Goal: Information Seeking & Learning: Check status

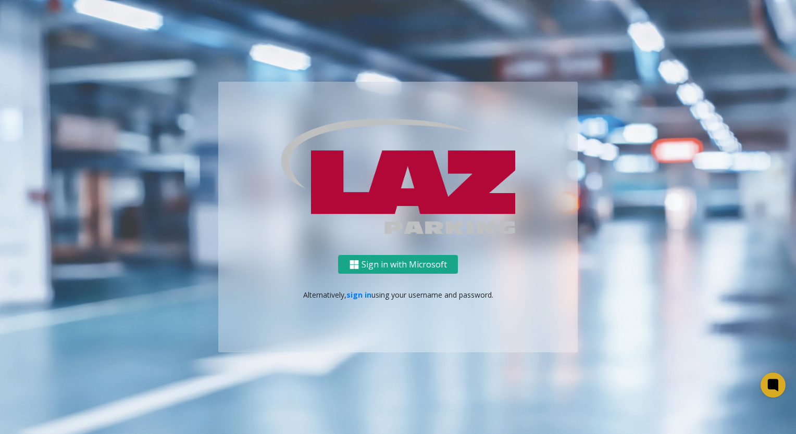
click at [410, 261] on button "Sign in with Microsoft" at bounding box center [398, 264] width 120 height 19
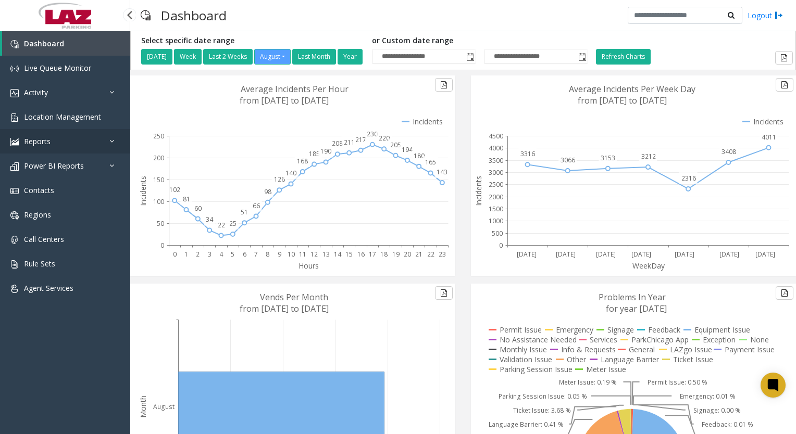
click at [113, 142] on icon at bounding box center [114, 141] width 10 height 7
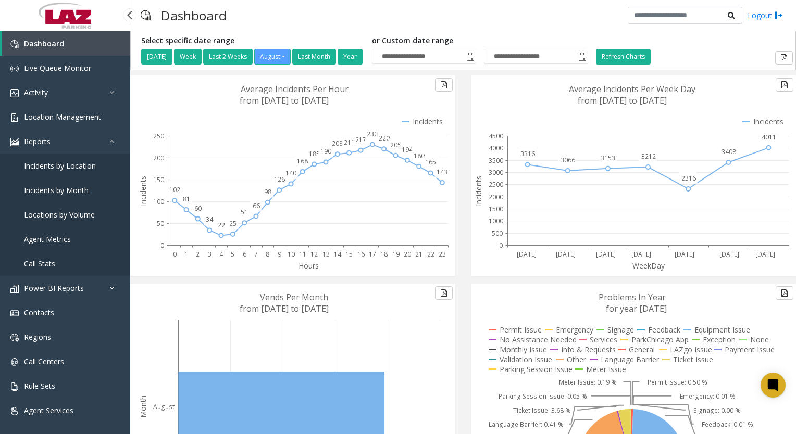
click at [34, 268] on span "Call Stats" at bounding box center [39, 264] width 31 height 10
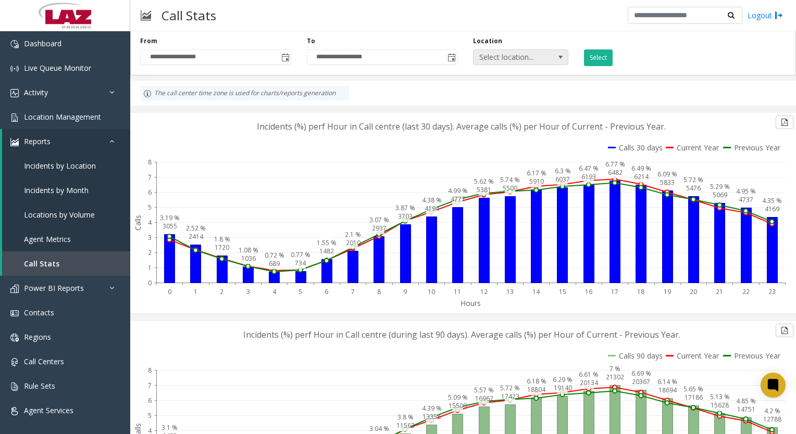
click at [555, 62] on span at bounding box center [560, 57] width 15 height 15
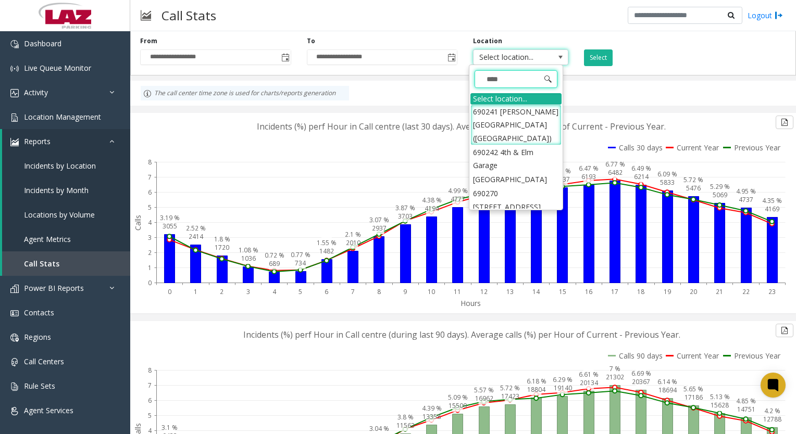
type input "*****"
click at [500, 123] on li "690241 [PERSON_NAME][GEOGRAPHIC_DATA] ([GEOGRAPHIC_DATA])" at bounding box center [515, 125] width 91 height 41
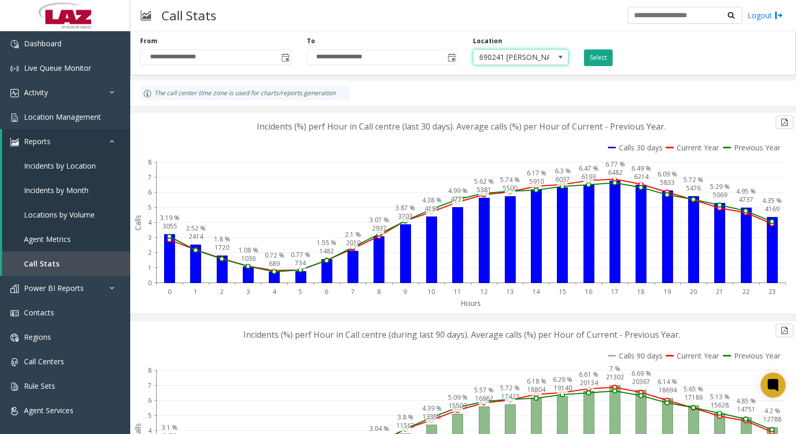
click at [584, 59] on button "Select" at bounding box center [598, 57] width 29 height 17
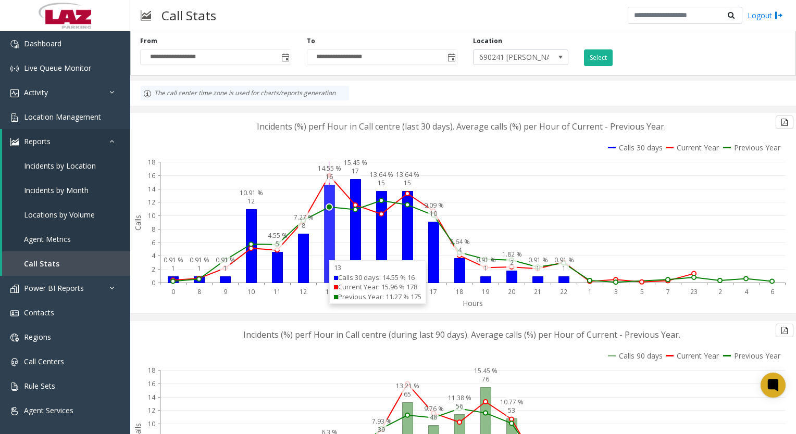
click at [325, 270] on icon at bounding box center [329, 234] width 10 height 98
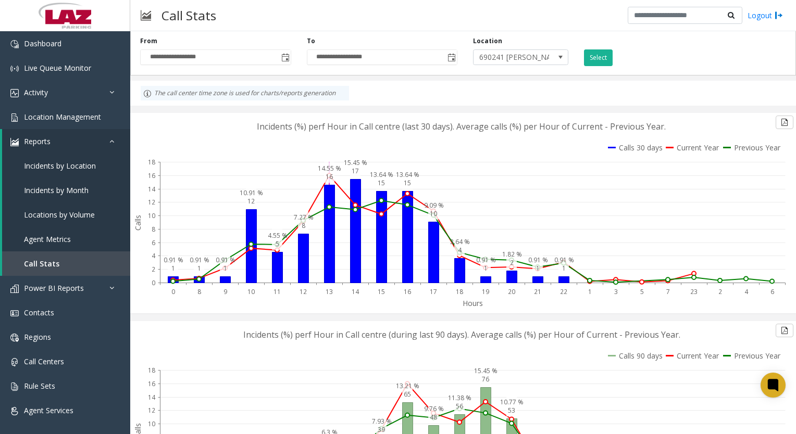
click at [329, 207] on circle at bounding box center [329, 207] width 4 height 4
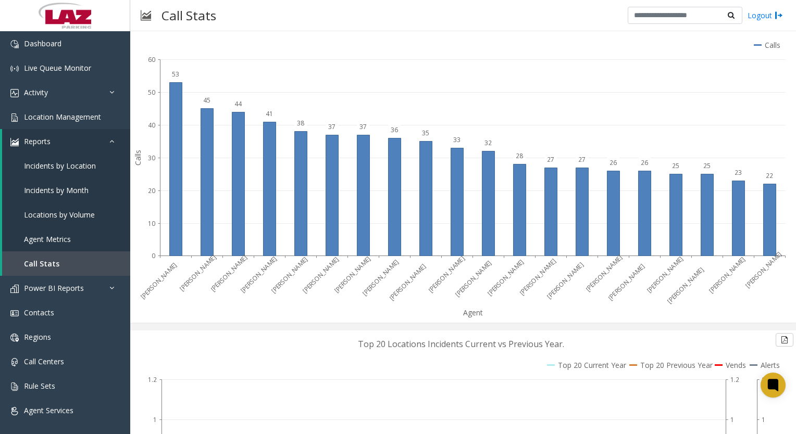
scroll to position [1256, 0]
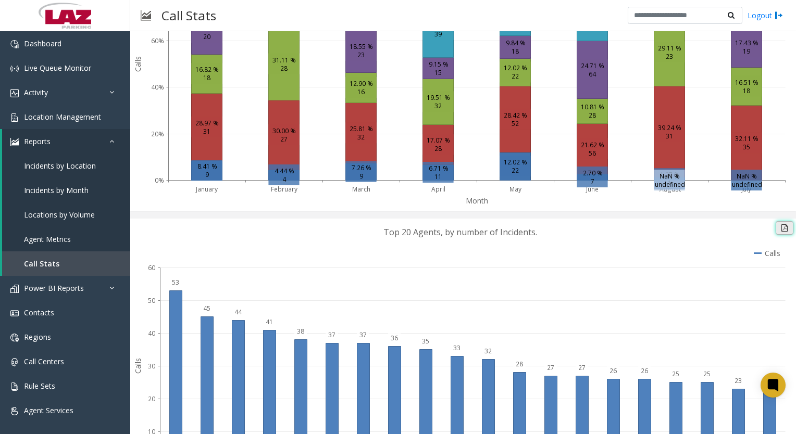
click at [779, 227] on button at bounding box center [785, 228] width 18 height 14
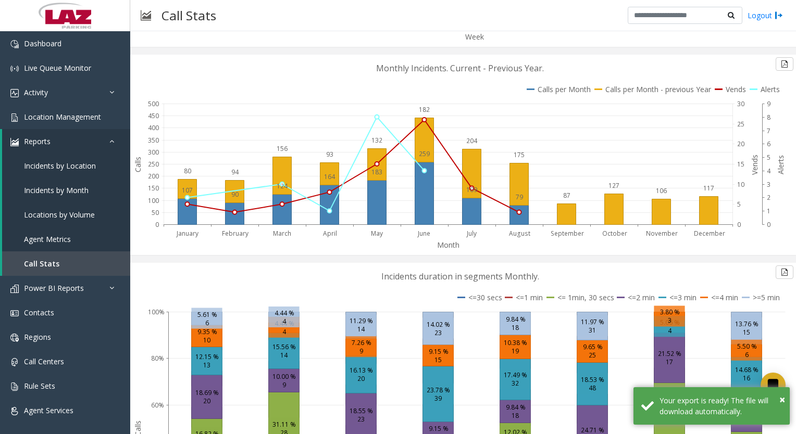
scroll to position [892, 0]
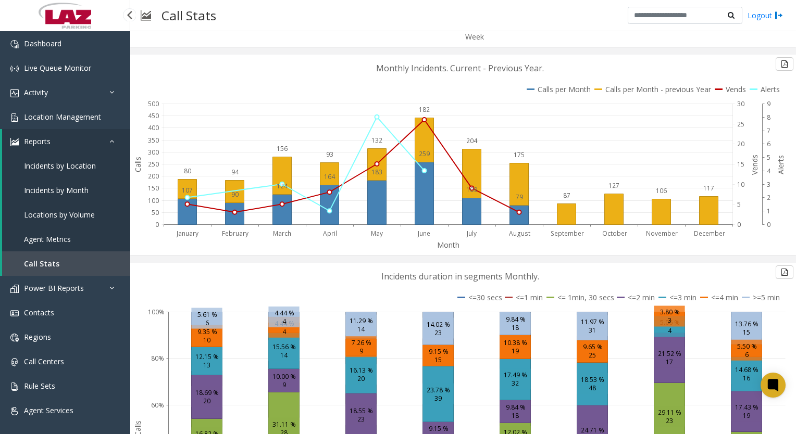
click at [70, 168] on span "Incidents by Location" at bounding box center [60, 166] width 72 height 10
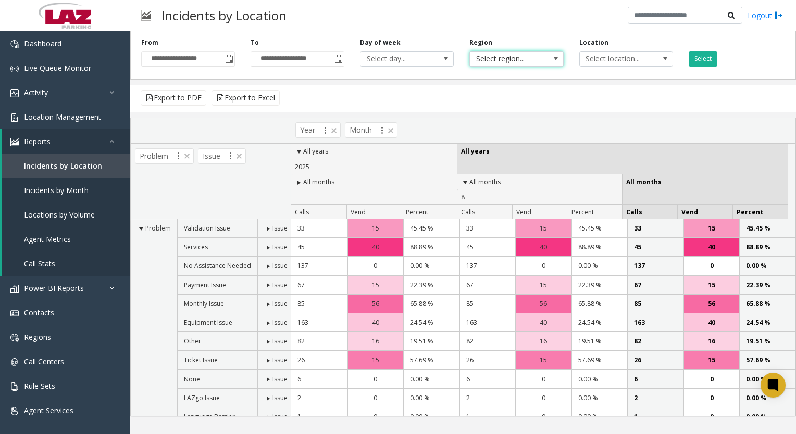
click at [558, 58] on span at bounding box center [556, 59] width 8 height 8
click at [494, 114] on li "Global" at bounding box center [516, 113] width 91 height 14
click at [639, 63] on span "Select location..." at bounding box center [617, 59] width 74 height 15
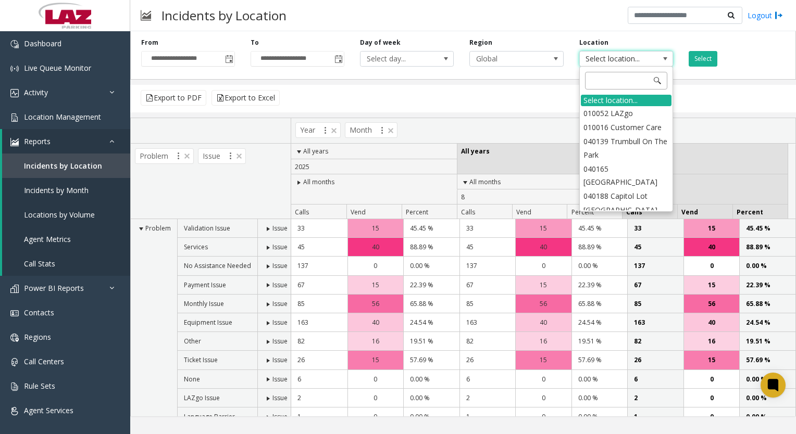
drag, startPoint x: 639, startPoint y: 64, endPoint x: 626, endPoint y: 86, distance: 26.4
click at [626, 86] on input at bounding box center [626, 81] width 82 height 18
type input "***"
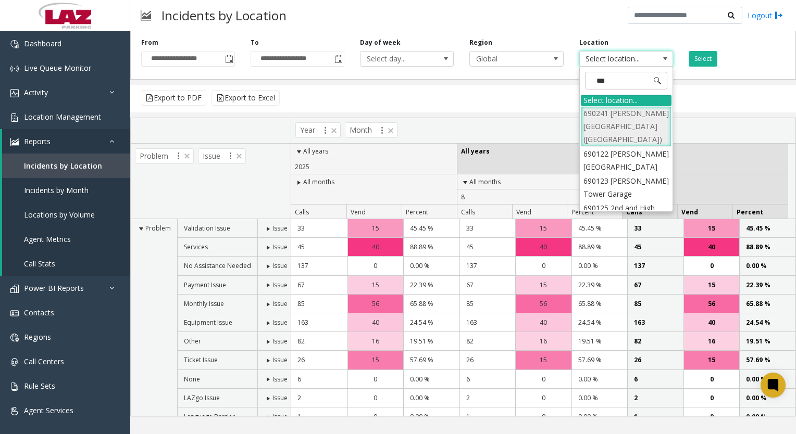
click at [591, 128] on li "690241 [PERSON_NAME][GEOGRAPHIC_DATA] ([GEOGRAPHIC_DATA])" at bounding box center [626, 126] width 91 height 41
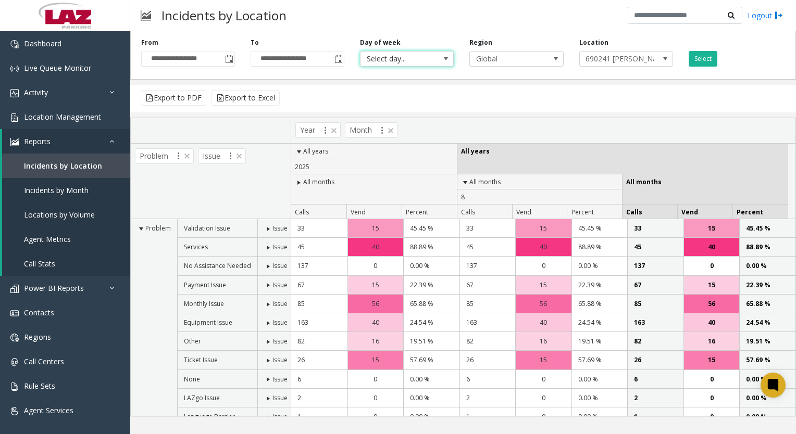
click at [403, 59] on span "Select day..." at bounding box center [397, 59] width 74 height 15
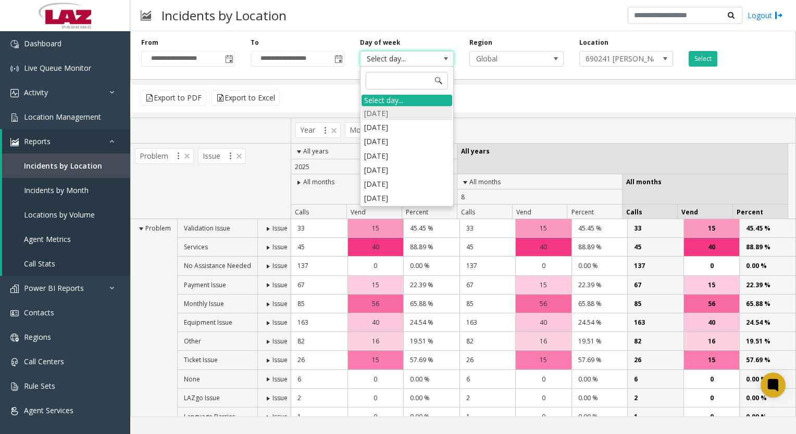
click at [384, 109] on li "[DATE]" at bounding box center [406, 113] width 91 height 14
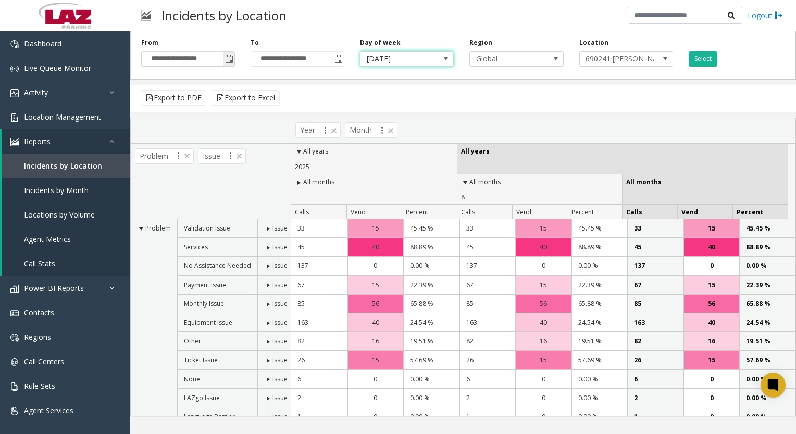
click at [226, 64] on span "Toggle popup" at bounding box center [228, 59] width 11 height 17
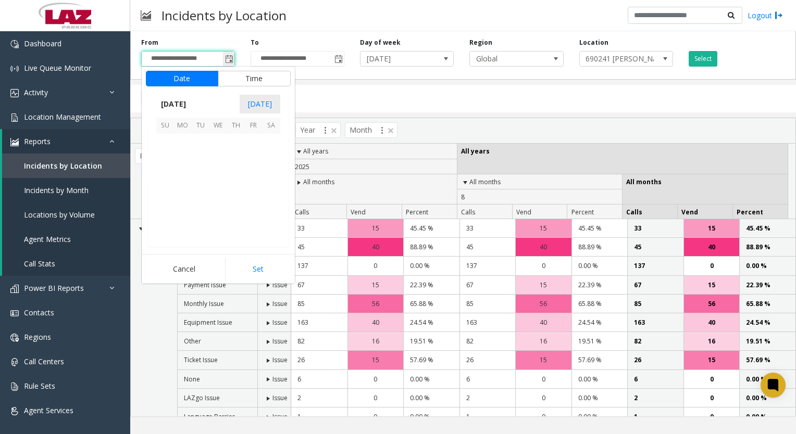
scroll to position [186807, 0]
click at [253, 147] on span "1" at bounding box center [254, 143] width 18 height 18
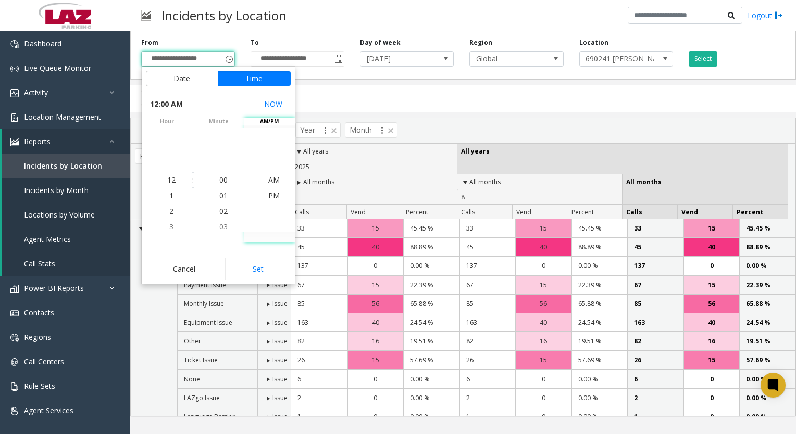
click at [243, 270] on button "Set" at bounding box center [258, 269] width 66 height 23
type input "**********"
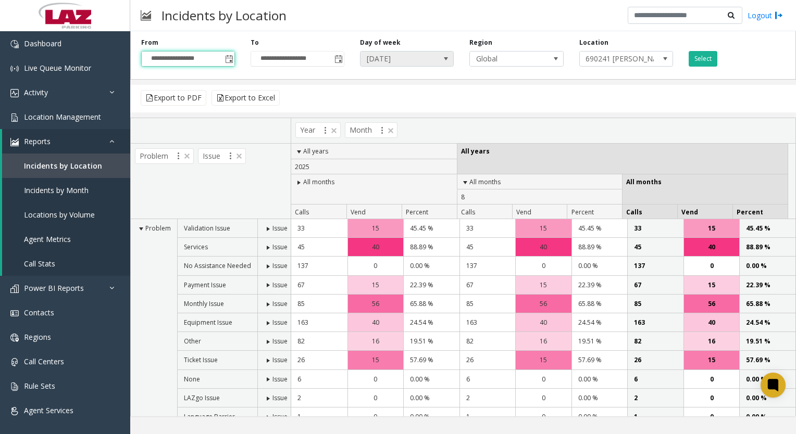
click at [454, 59] on span "[DATE]" at bounding box center [407, 59] width 94 height 16
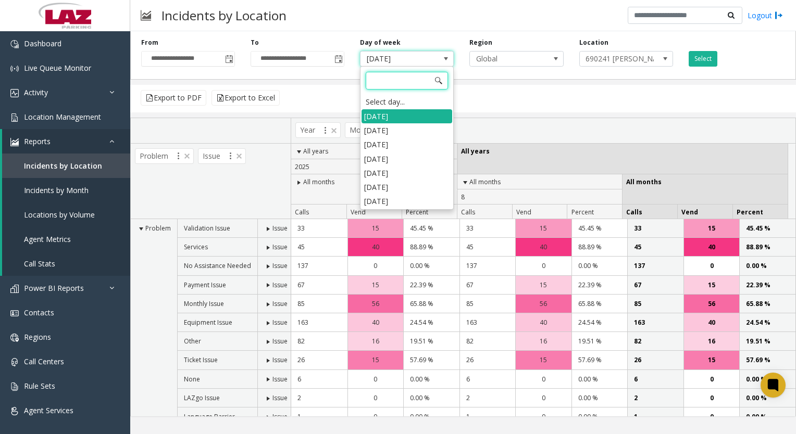
click at [405, 95] on div "Select day..." at bounding box center [406, 102] width 91 height 15
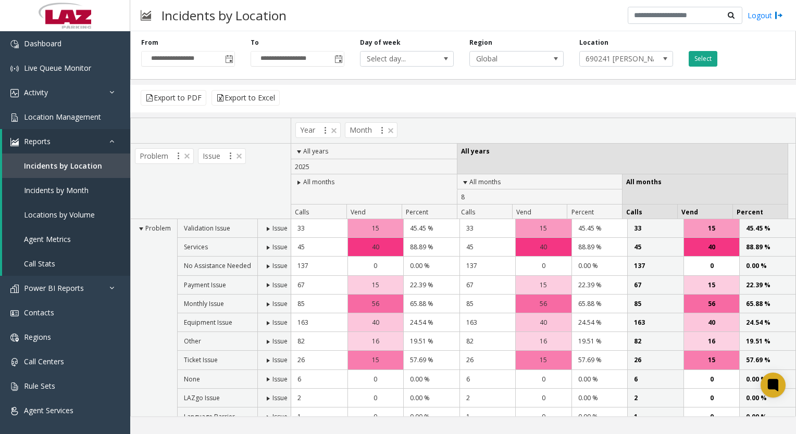
click at [706, 56] on button "Select" at bounding box center [703, 59] width 29 height 16
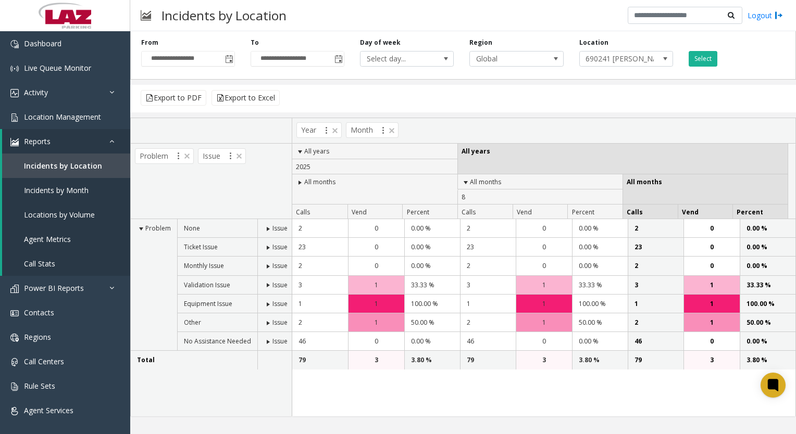
click at [303, 182] on span at bounding box center [300, 183] width 8 height 8
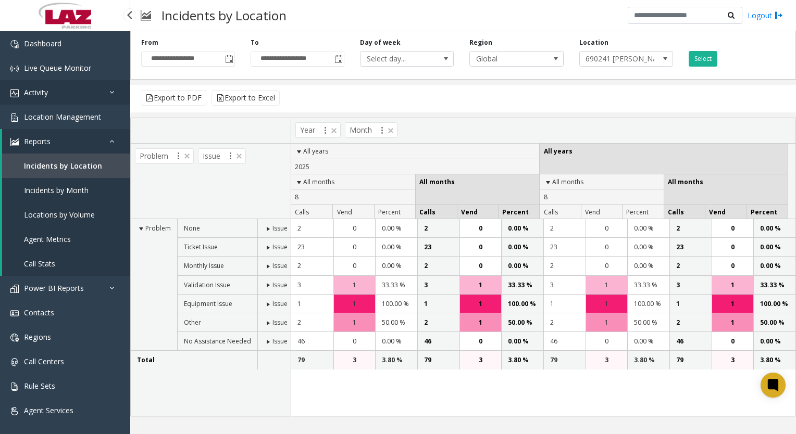
click at [52, 95] on link "Activity" at bounding box center [65, 92] width 130 height 24
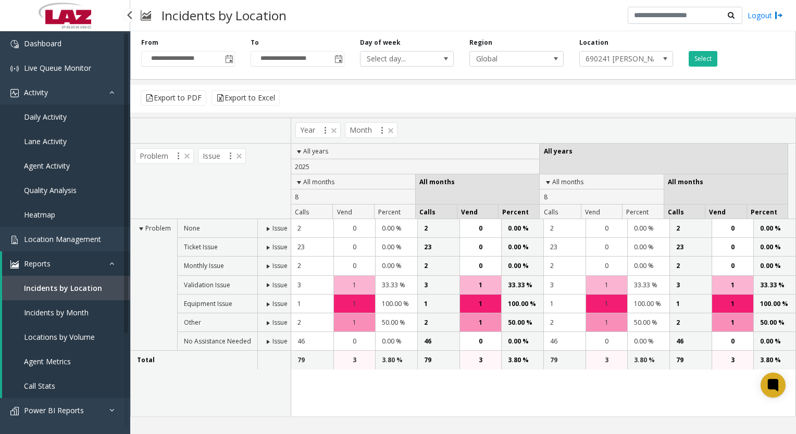
click at [52, 116] on span "Daily Activity" at bounding box center [45, 117] width 43 height 10
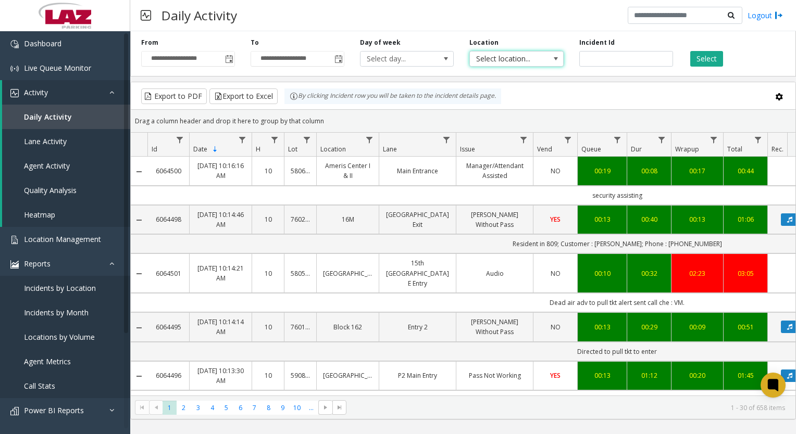
click at [541, 61] on app-root "**********" at bounding box center [398, 217] width 796 height 434
click at [544, 62] on span "Select location..." at bounding box center [507, 59] width 74 height 15
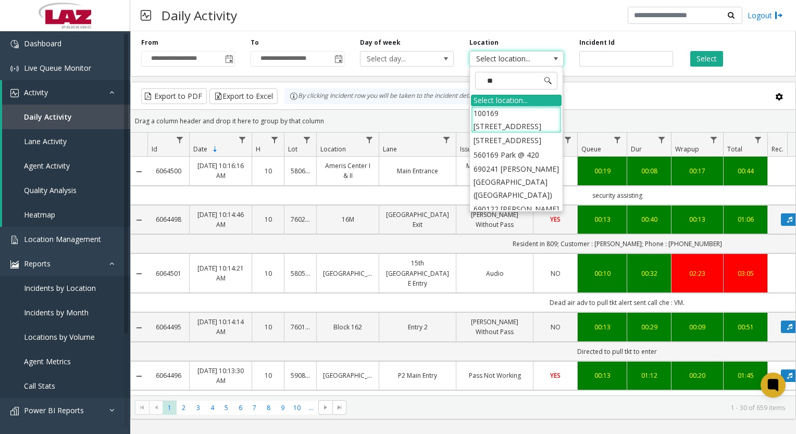
type input "***"
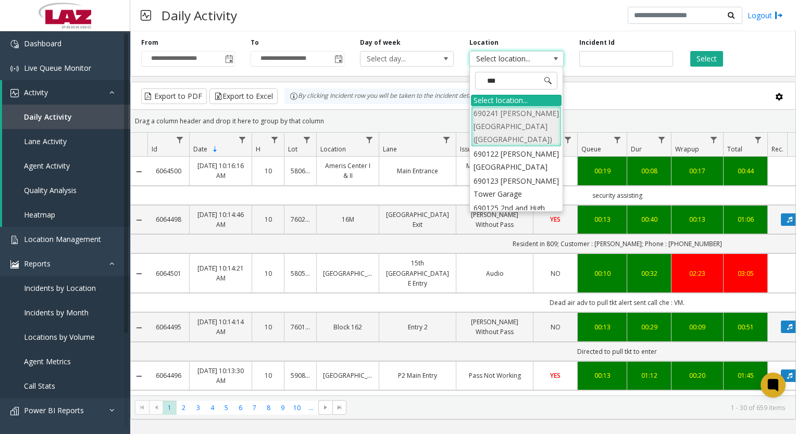
click at [519, 123] on li "690241 [PERSON_NAME][GEOGRAPHIC_DATA] ([GEOGRAPHIC_DATA])" at bounding box center [516, 126] width 91 height 41
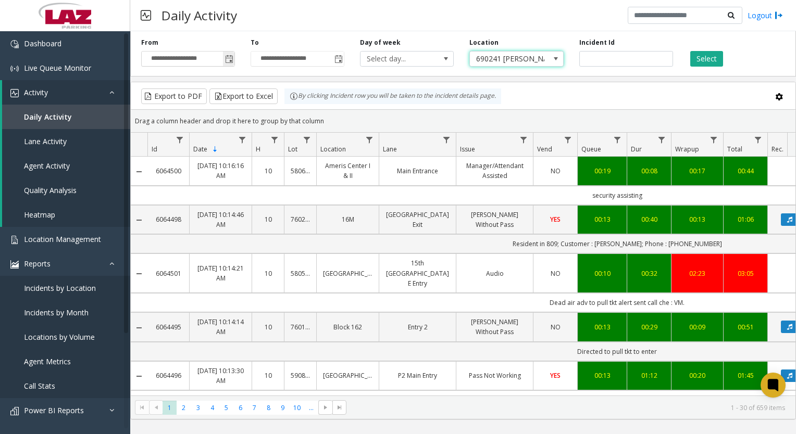
click at [227, 59] on span "Toggle popup" at bounding box center [229, 59] width 8 height 8
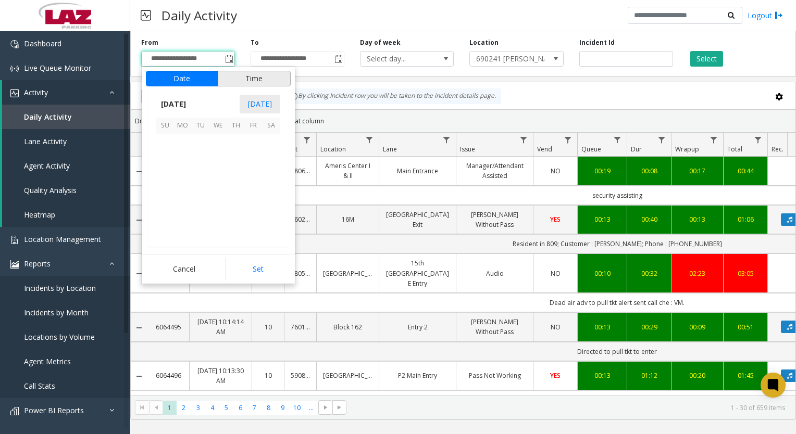
scroll to position [186807, 0]
click at [253, 142] on span "1" at bounding box center [254, 143] width 18 height 18
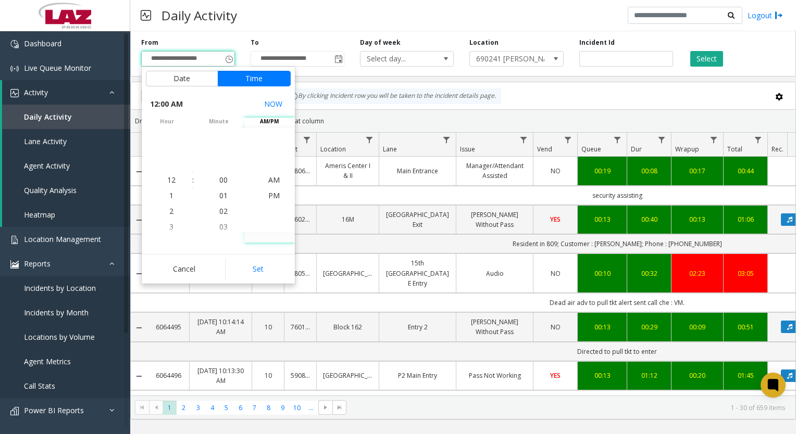
click at [261, 276] on button "Set" at bounding box center [258, 269] width 66 height 23
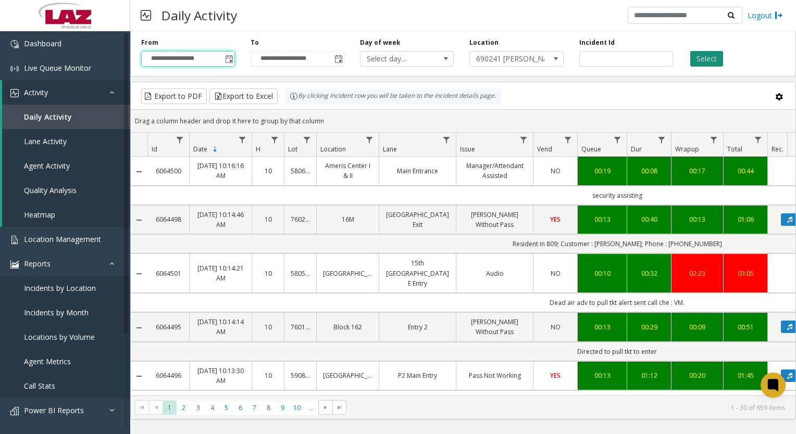
click at [700, 61] on button "Select" at bounding box center [706, 59] width 33 height 16
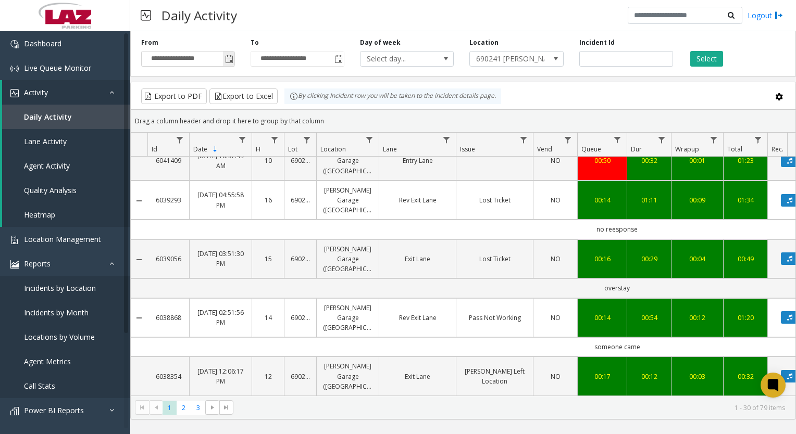
click at [231, 60] on span "Toggle popup" at bounding box center [229, 59] width 8 height 8
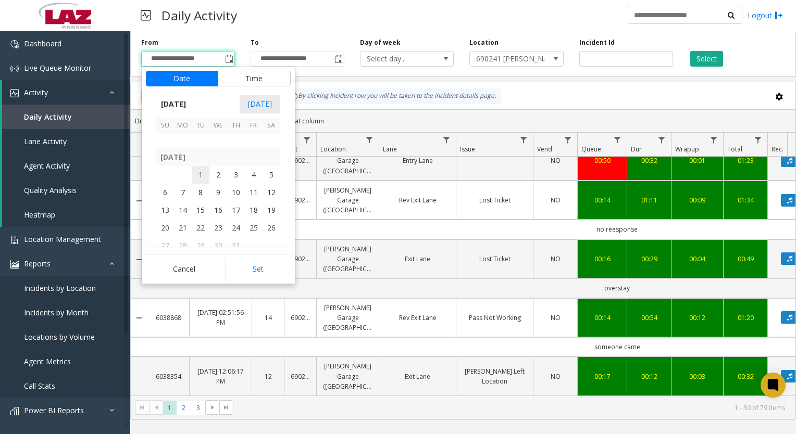
click at [204, 174] on span "1" at bounding box center [201, 175] width 18 height 18
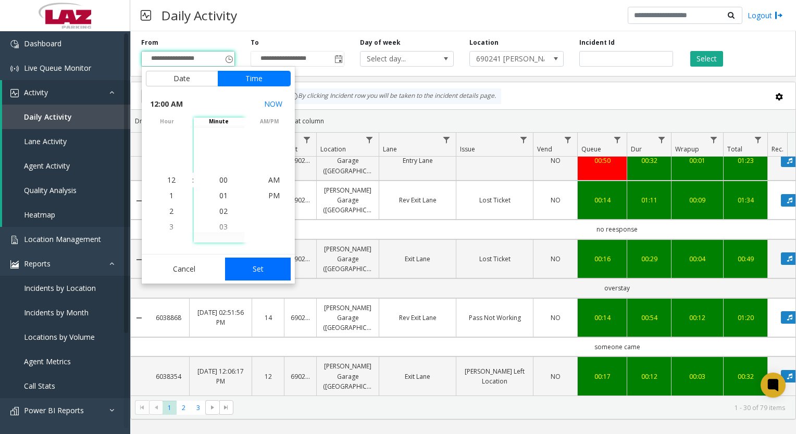
click at [252, 273] on button "Set" at bounding box center [258, 269] width 66 height 23
type input "**********"
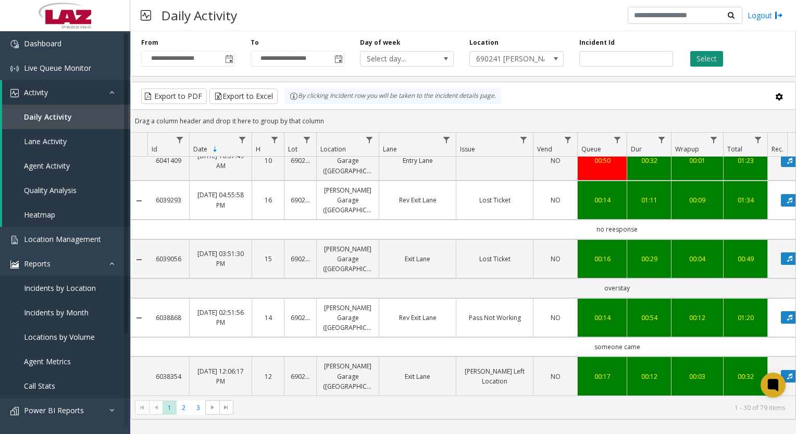
click at [694, 64] on button "Select" at bounding box center [706, 59] width 33 height 16
click at [777, 102] on button at bounding box center [779, 96] width 21 height 21
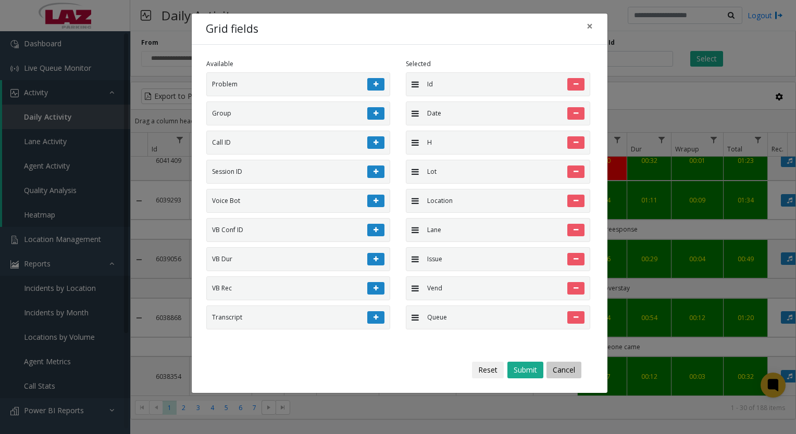
click at [560, 372] on button "Cancel" at bounding box center [563, 370] width 35 height 17
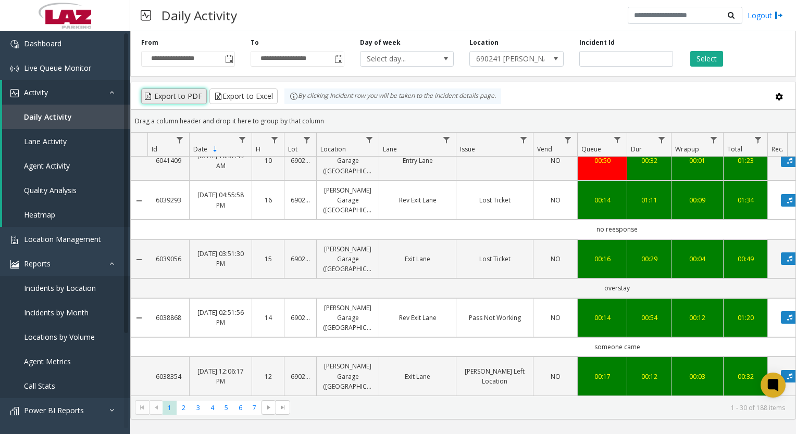
click at [179, 95] on button "Export to PDF" at bounding box center [174, 97] width 66 height 16
click at [340, 61] on span "Toggle popup" at bounding box center [338, 59] width 8 height 8
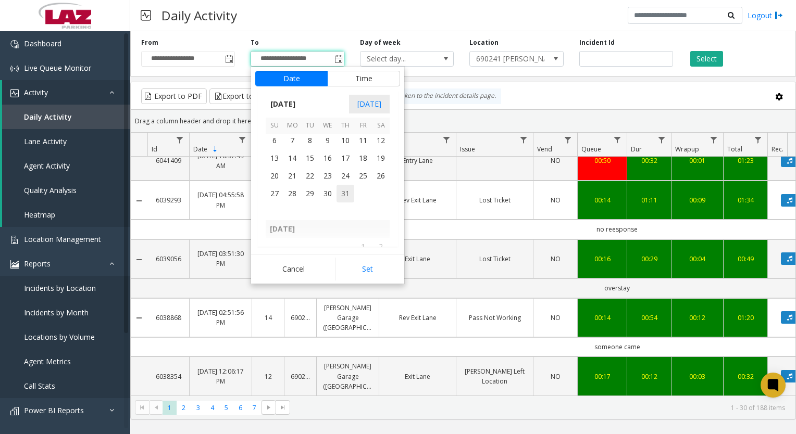
click at [342, 193] on span "31" at bounding box center [345, 194] width 18 height 18
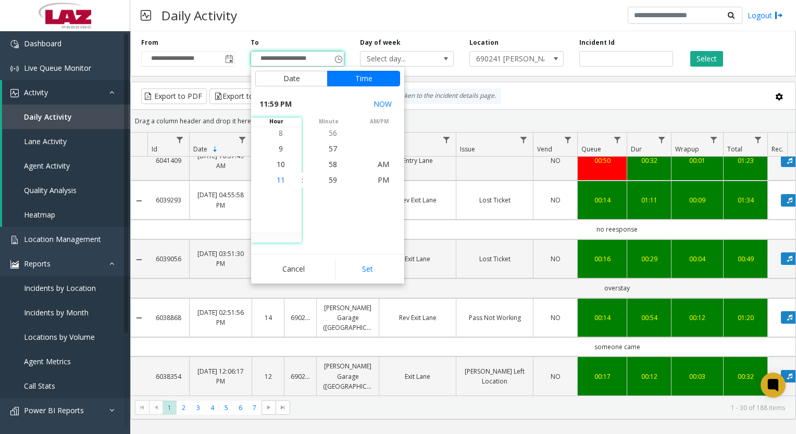
click at [280, 180] on span "11" at bounding box center [281, 180] width 8 height 10
click at [330, 178] on span "59" at bounding box center [333, 180] width 8 height 10
click at [380, 179] on span "PM" at bounding box center [383, 180] width 11 height 10
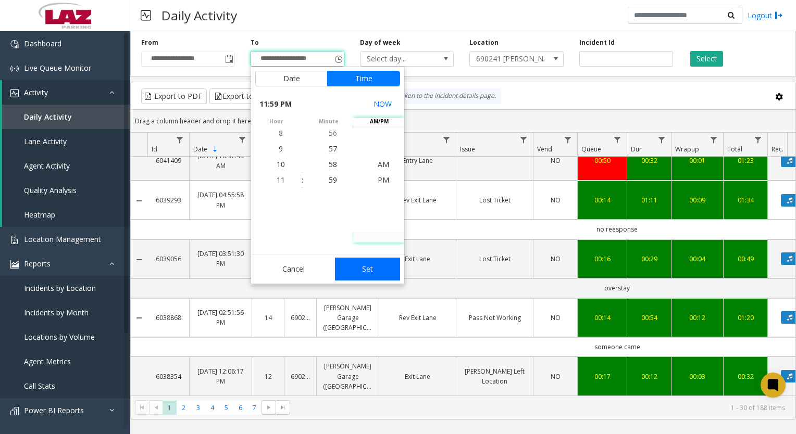
click at [359, 271] on button "Set" at bounding box center [368, 269] width 66 height 23
type input "**********"
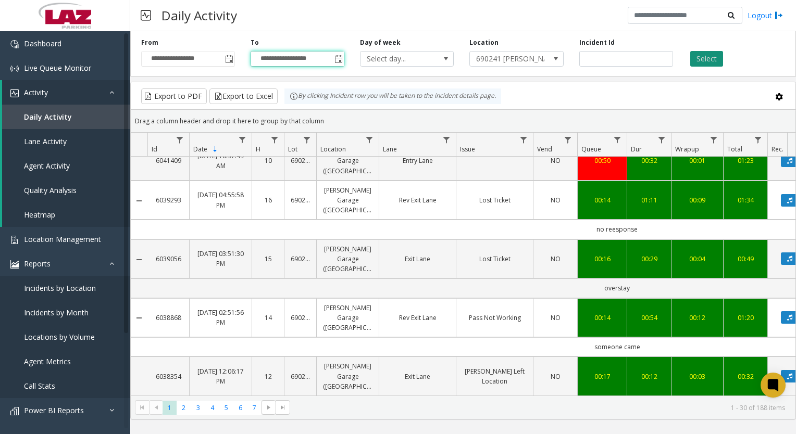
click at [710, 57] on button "Select" at bounding box center [706, 59] width 33 height 16
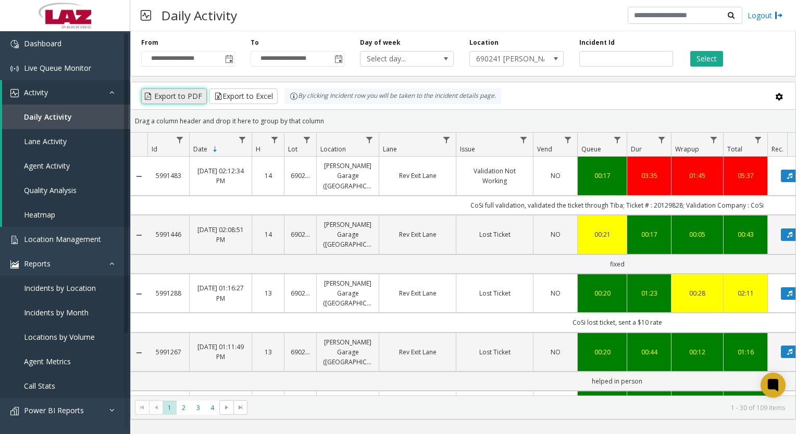
click at [174, 94] on button "Export to PDF" at bounding box center [174, 97] width 66 height 16
click at [256, 97] on button "Export to Excel" at bounding box center [243, 97] width 68 height 16
click at [50, 117] on span "Daily Activity" at bounding box center [48, 117] width 48 height 10
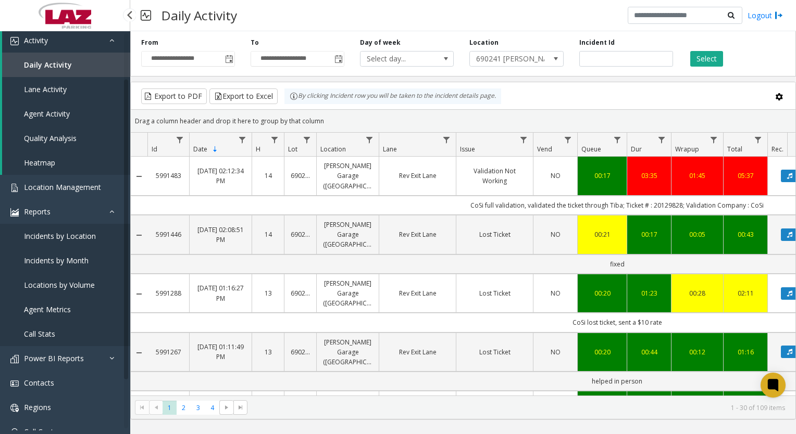
scroll to position [104, 0]
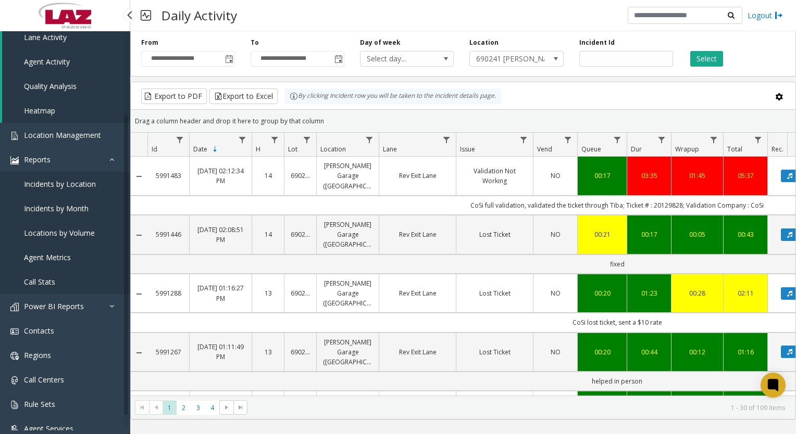
click at [31, 280] on span "Call Stats" at bounding box center [39, 282] width 31 height 10
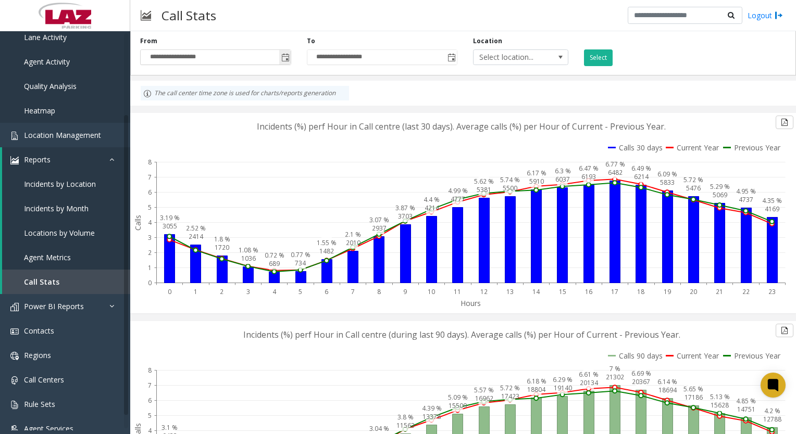
click at [283, 57] on span "Toggle popup" at bounding box center [285, 58] width 8 height 8
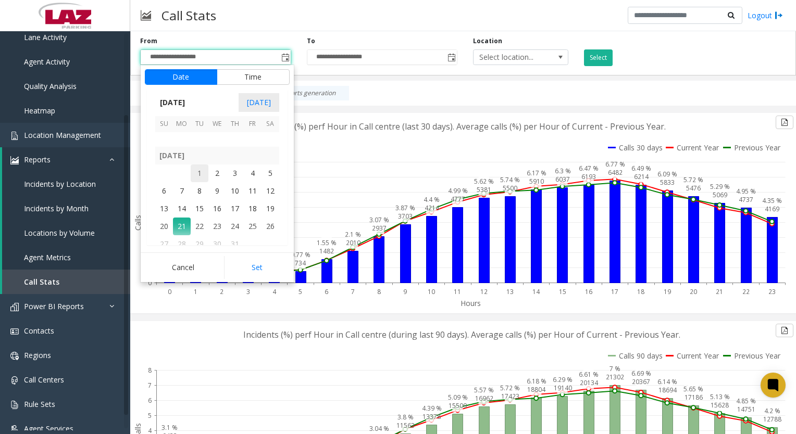
click at [198, 173] on span "1" at bounding box center [200, 174] width 18 height 18
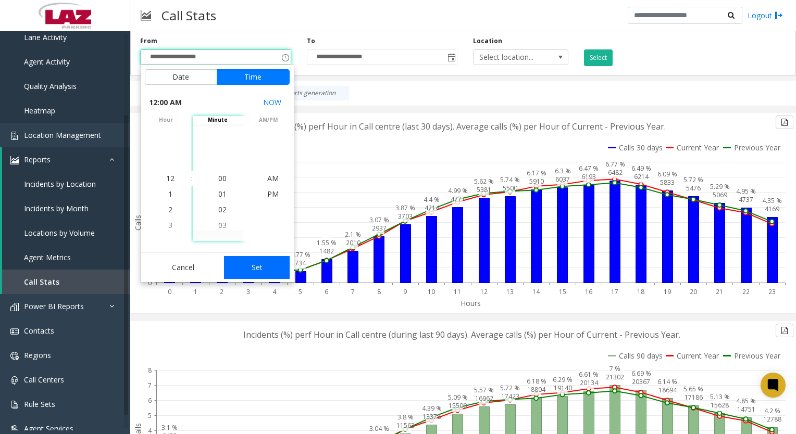
click at [243, 277] on button "Set" at bounding box center [257, 267] width 66 height 23
type input "**********"
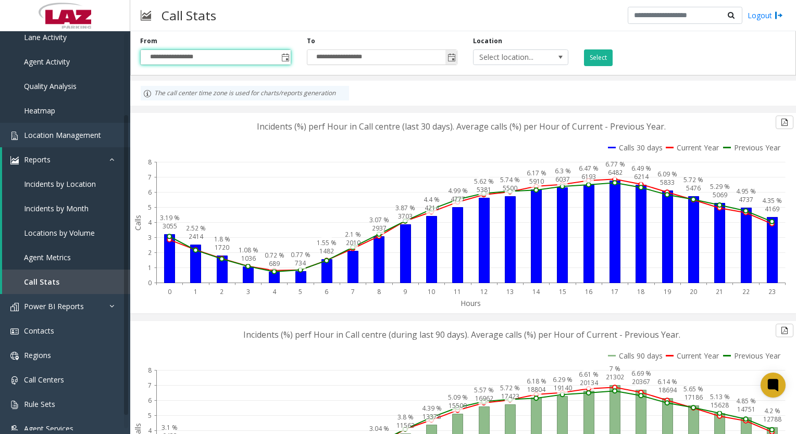
click at [447, 58] on span "Toggle popup" at bounding box center [451, 58] width 8 height 8
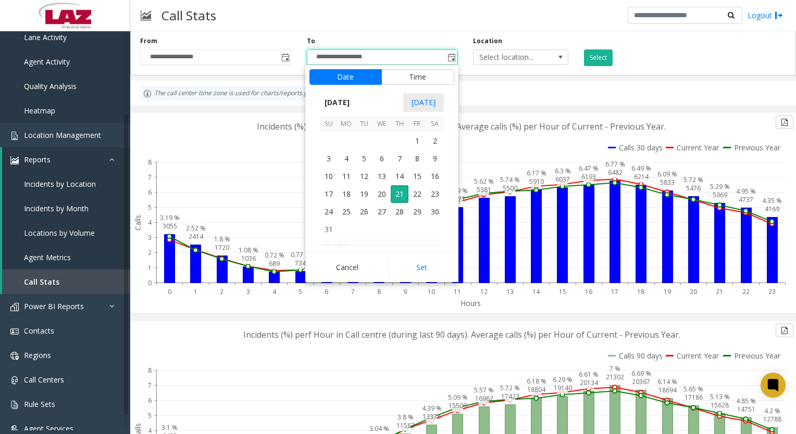
scroll to position [186755, 0]
click at [398, 140] on span "31" at bounding box center [400, 140] width 18 height 18
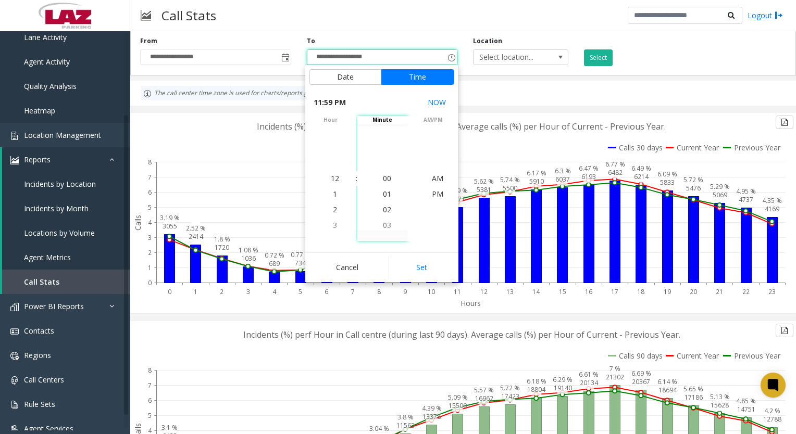
scroll to position [16, 0]
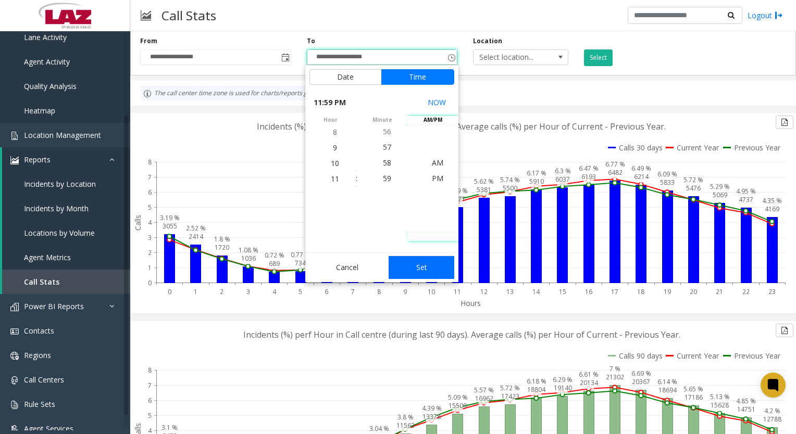
click at [423, 267] on button "Set" at bounding box center [422, 267] width 66 height 23
type input "**********"
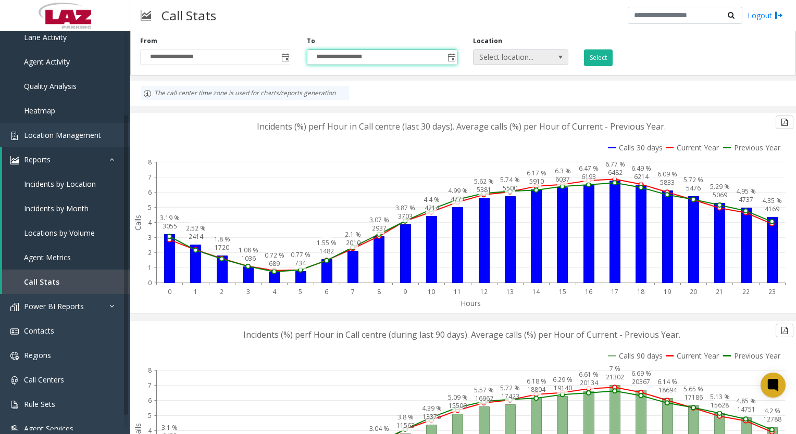
click at [529, 61] on span "Select location..." at bounding box center [511, 57] width 76 height 15
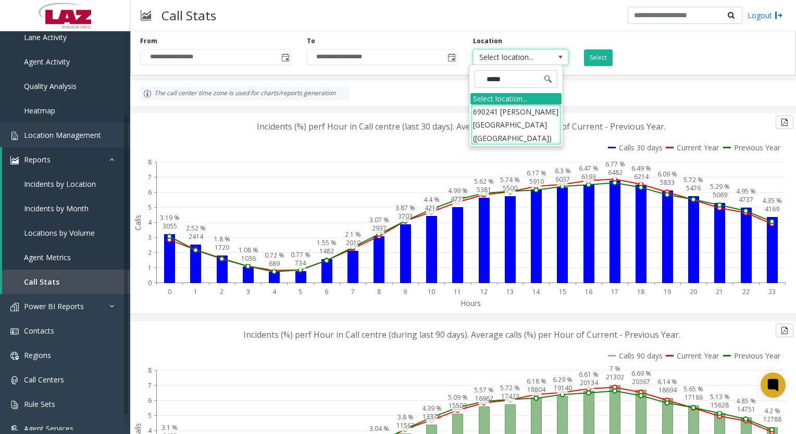
type input "******"
click at [492, 114] on li "690241 [PERSON_NAME][GEOGRAPHIC_DATA] ([GEOGRAPHIC_DATA])" at bounding box center [515, 125] width 91 height 41
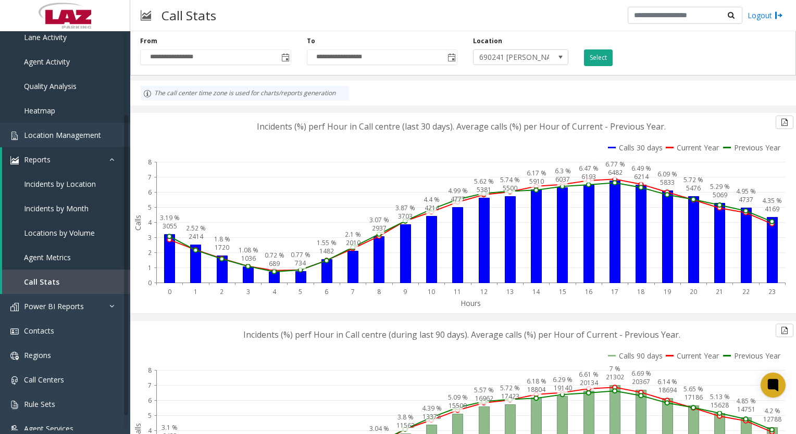
click at [590, 57] on button "Select" at bounding box center [598, 57] width 29 height 17
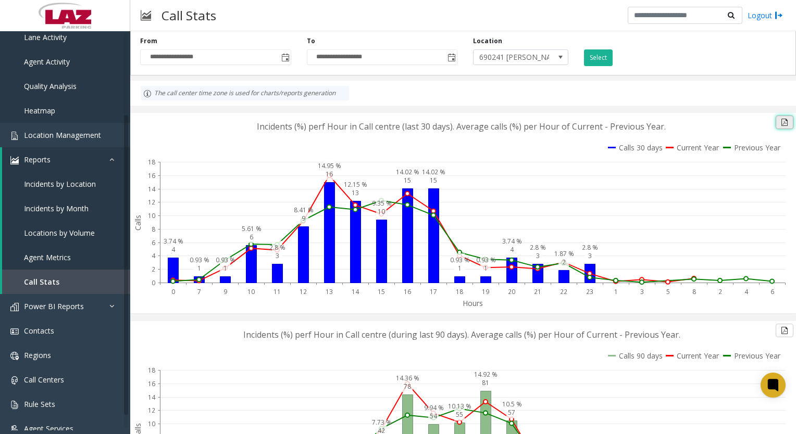
click at [777, 126] on button at bounding box center [785, 123] width 18 height 14
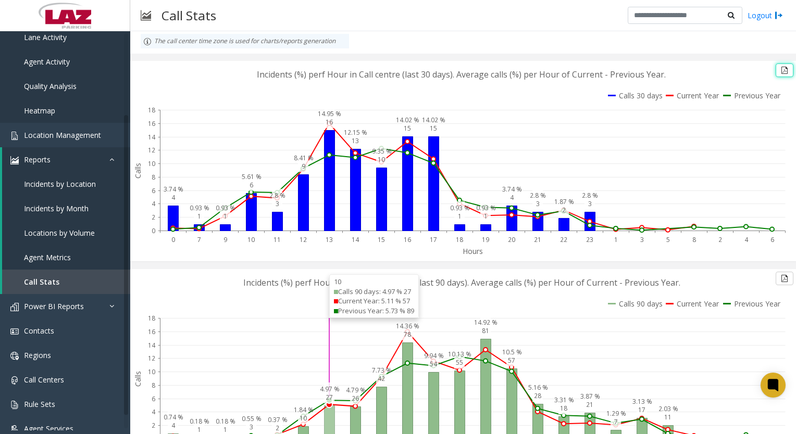
scroll to position [0, 0]
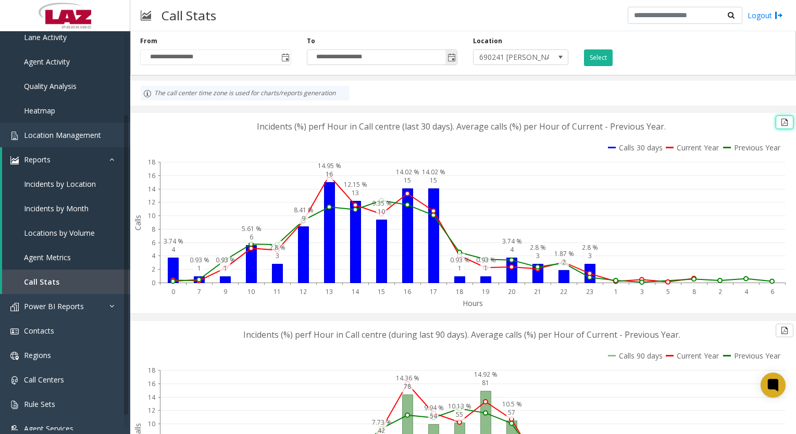
click at [450, 57] on span "Toggle popup" at bounding box center [451, 58] width 8 height 8
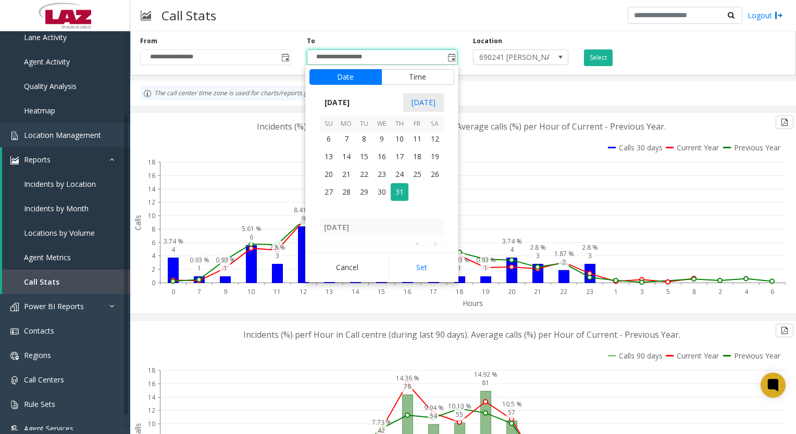
scroll to position [186651, 0]
click at [365, 171] on span "1" at bounding box center [364, 174] width 18 height 18
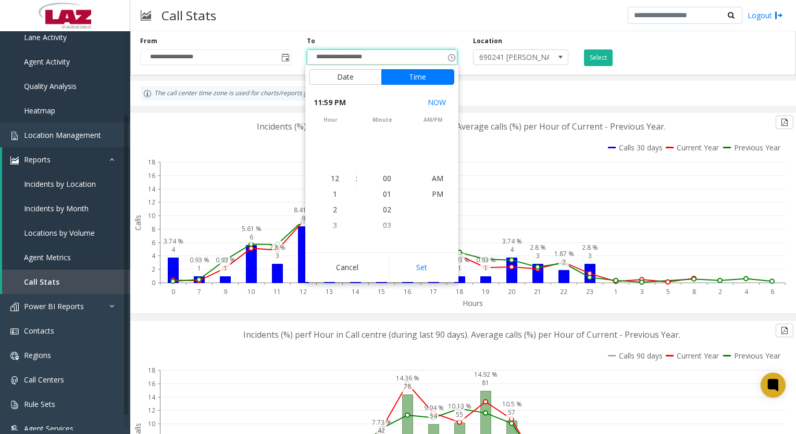
scroll to position [16, 0]
click at [421, 266] on button "Set" at bounding box center [422, 267] width 66 height 23
type input "**********"
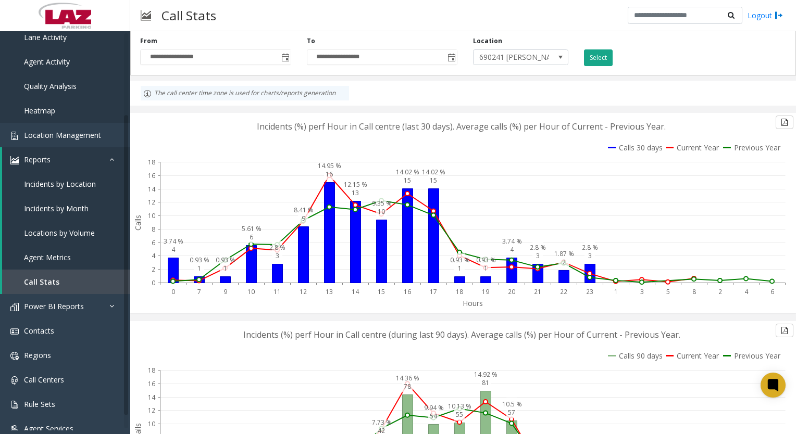
click at [588, 59] on button "Select" at bounding box center [598, 57] width 29 height 17
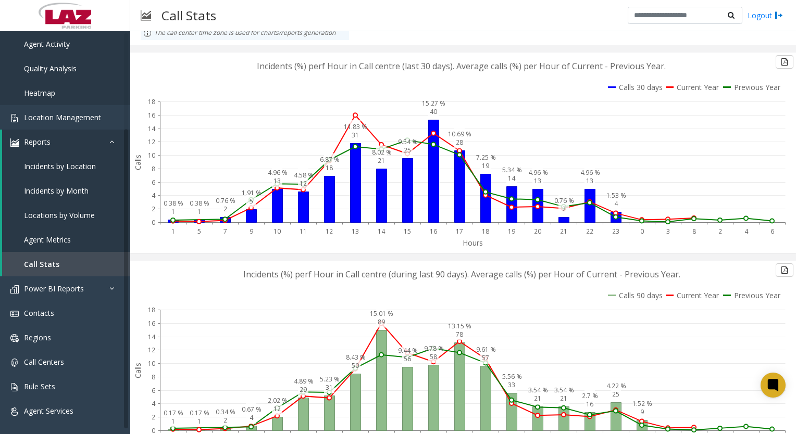
scroll to position [0, 0]
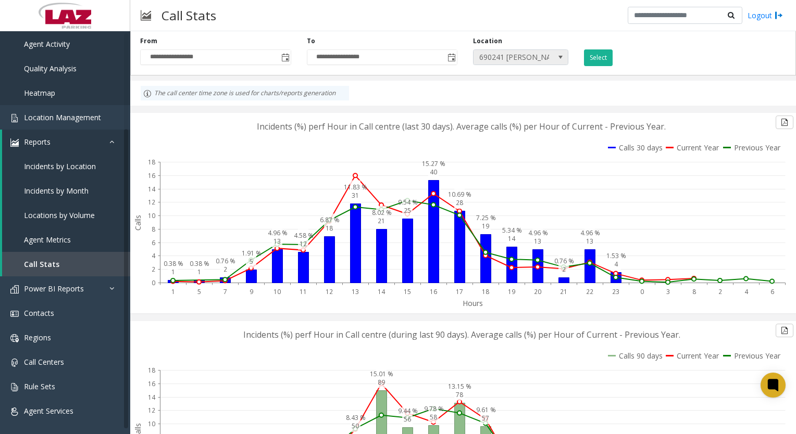
click at [556, 56] on span at bounding box center [560, 57] width 8 height 8
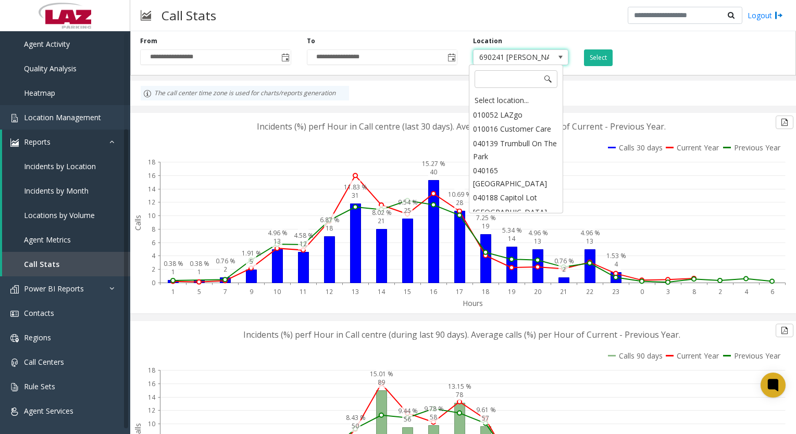
scroll to position [7342, 0]
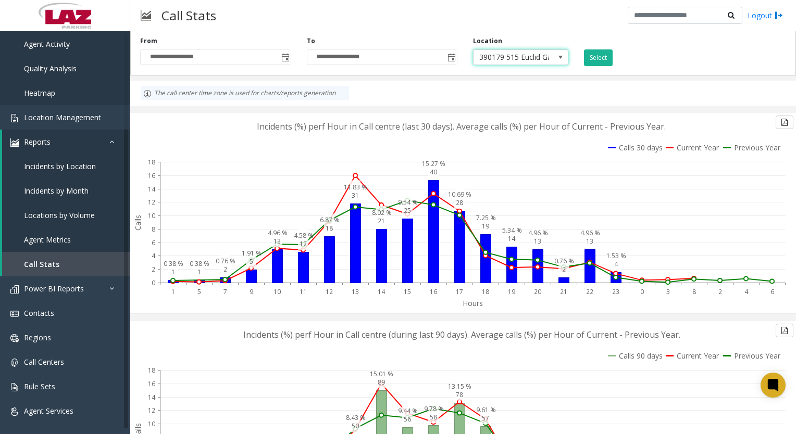
click at [553, 59] on span at bounding box center [560, 57] width 15 height 15
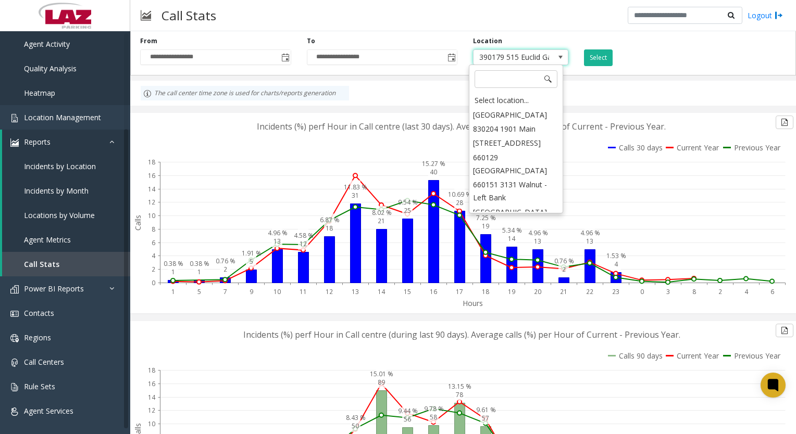
scroll to position [7354, 0]
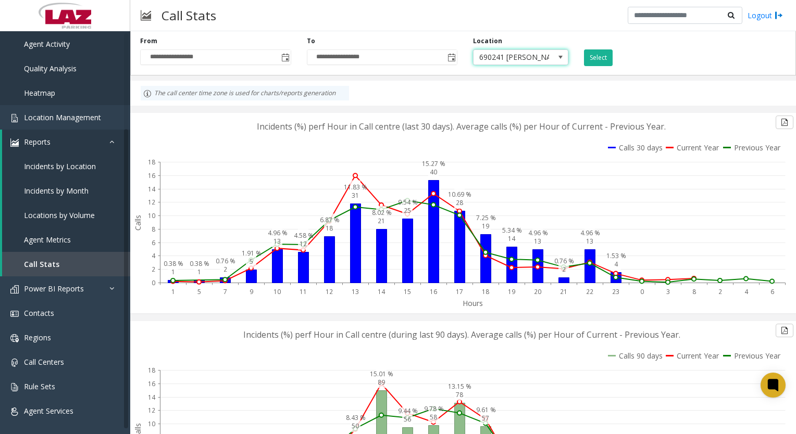
click at [640, 51] on div "Select" at bounding box center [631, 51] width 111 height 30
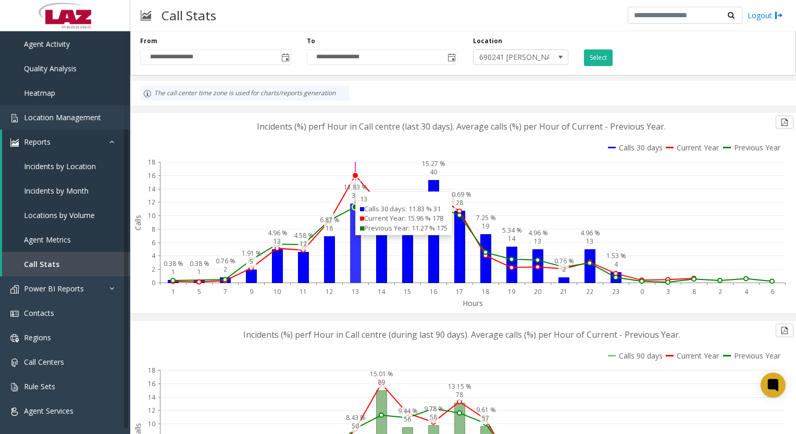
click at [365, 205] on div "Calls 30 days: 11.83 % 31" at bounding box center [404, 209] width 88 height 10
click at [354, 209] on circle at bounding box center [355, 207] width 6 height 6
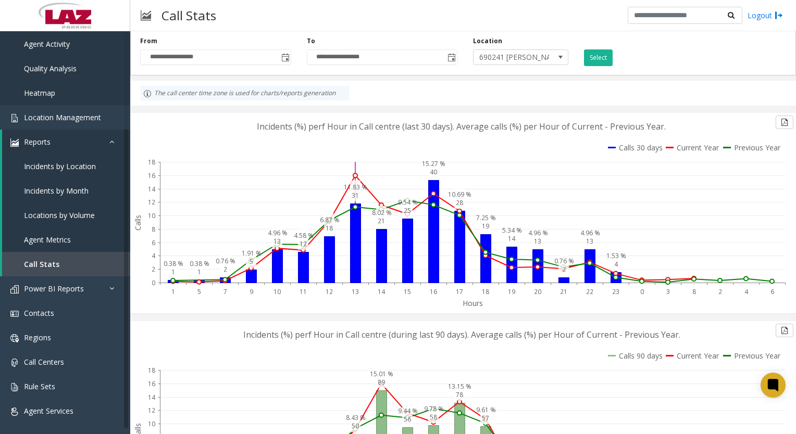
click at [354, 209] on circle at bounding box center [355, 207] width 4 height 4
click at [53, 366] on span "Call Centers" at bounding box center [44, 362] width 40 height 10
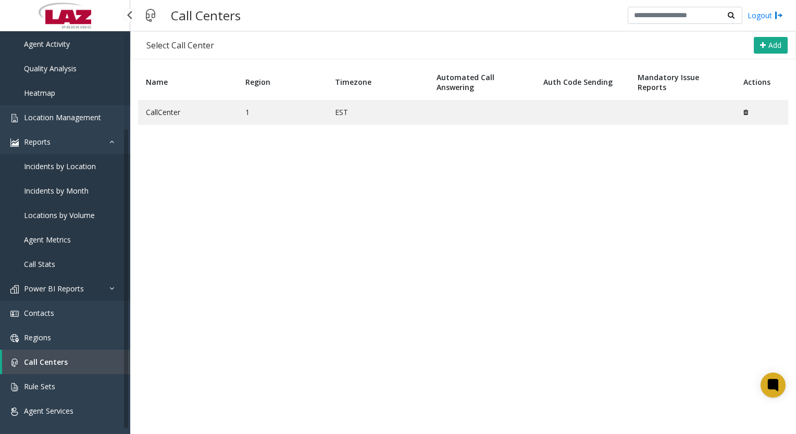
click at [46, 291] on span "Power BI Reports" at bounding box center [54, 289] width 60 height 10
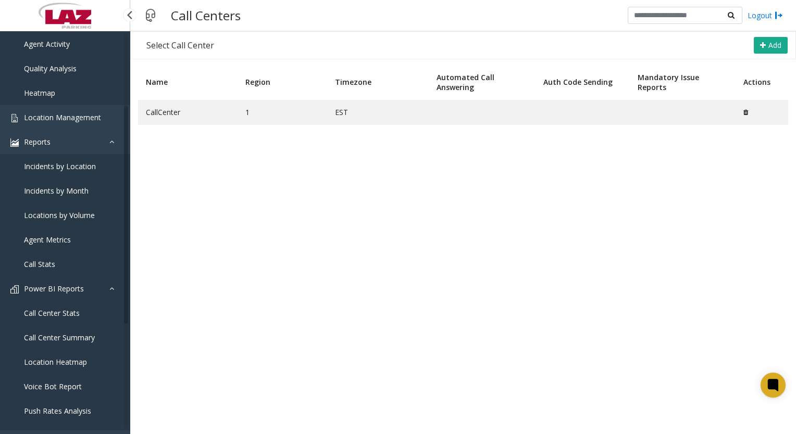
scroll to position [174, 0]
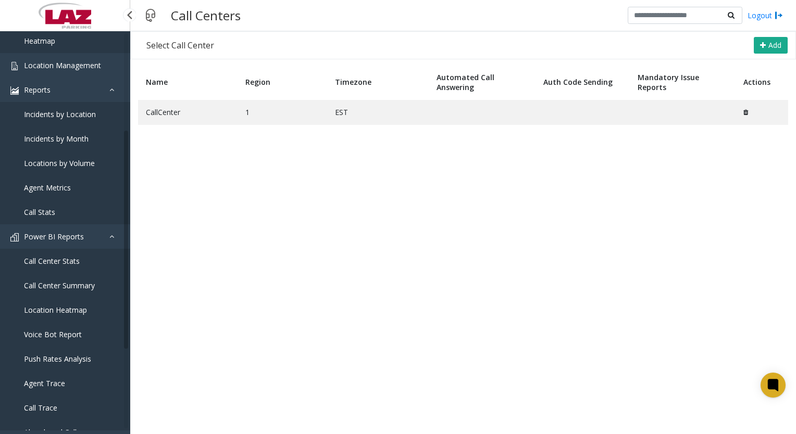
click at [56, 261] on span "Call Center Stats" at bounding box center [52, 261] width 56 height 10
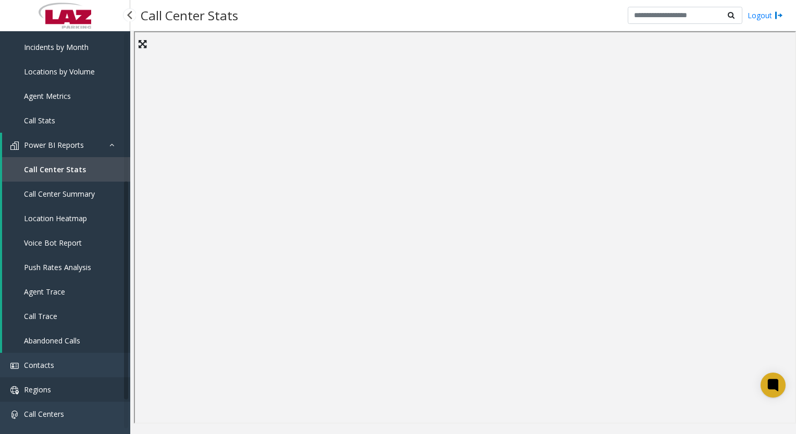
scroll to position [214, 0]
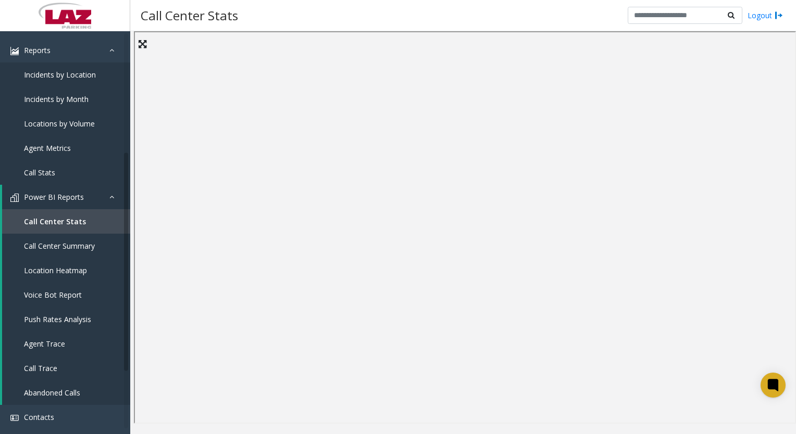
click at [143, 42] on icon at bounding box center [143, 44] width 8 height 9
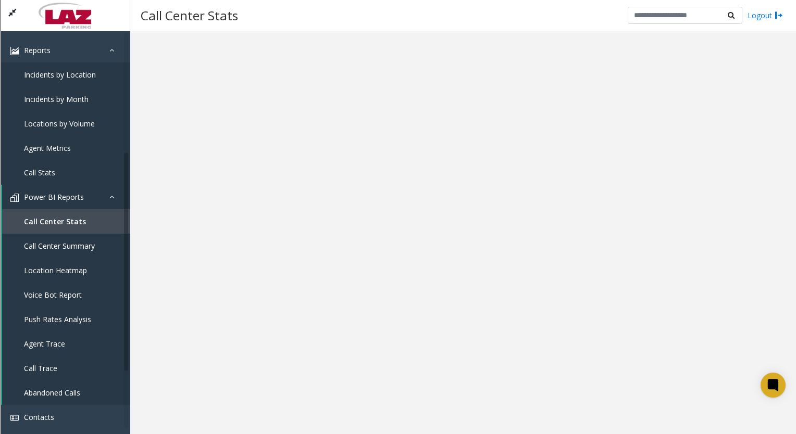
click at [13, 15] on icon at bounding box center [12, 12] width 8 height 9
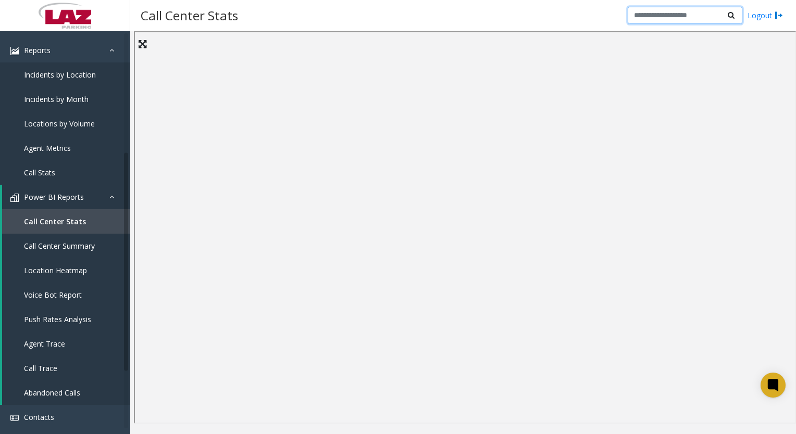
click at [682, 15] on input "text" at bounding box center [685, 16] width 115 height 18
type input "******"
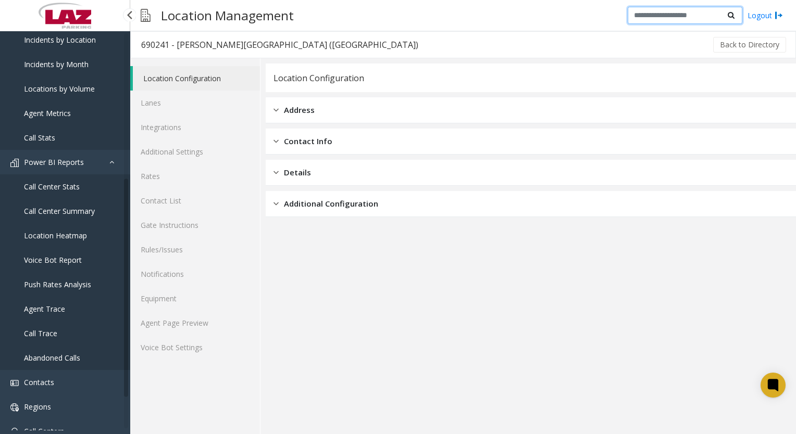
scroll to position [266, 0]
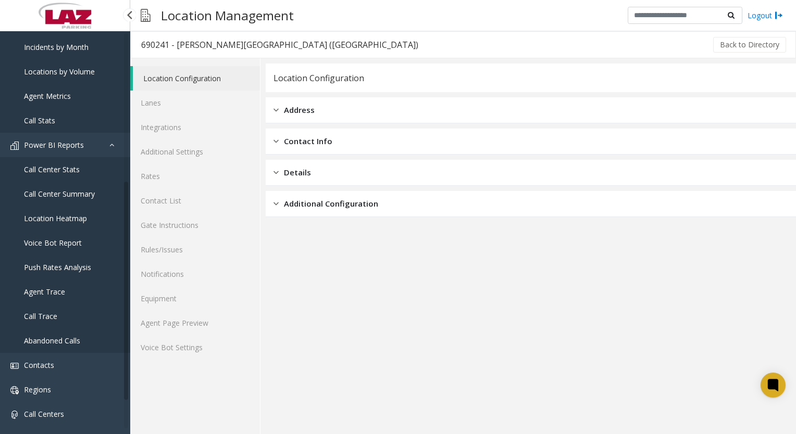
click at [38, 319] on span "Call Trace" at bounding box center [40, 316] width 33 height 10
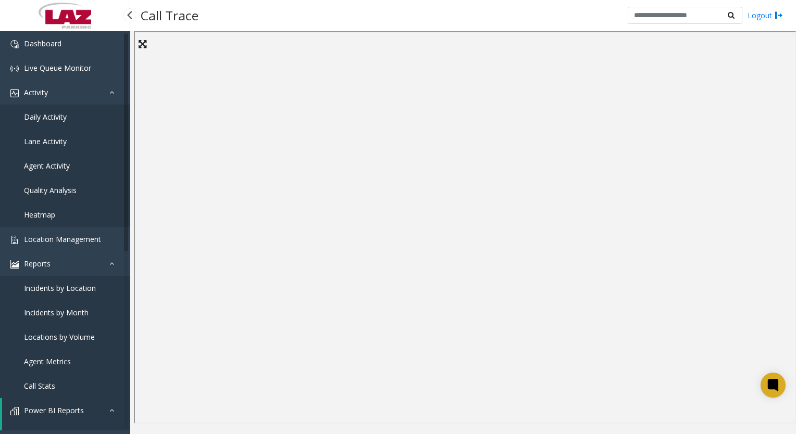
click at [43, 116] on span "Daily Activity" at bounding box center [45, 117] width 43 height 10
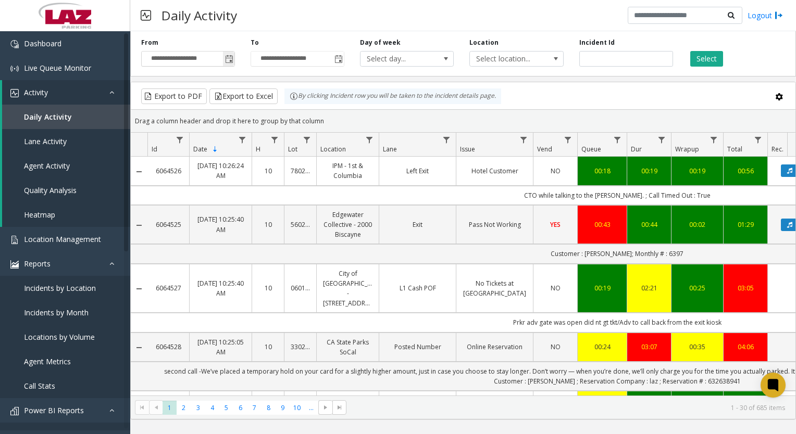
click at [226, 60] on span "Toggle popup" at bounding box center [229, 59] width 8 height 8
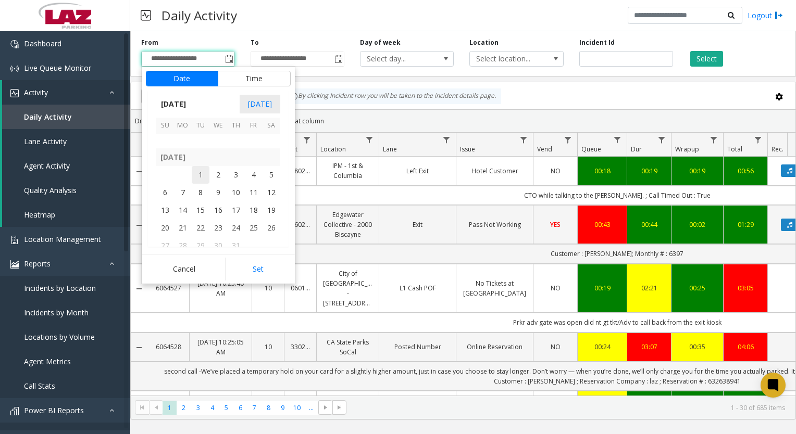
click at [201, 176] on span "1" at bounding box center [201, 175] width 18 height 18
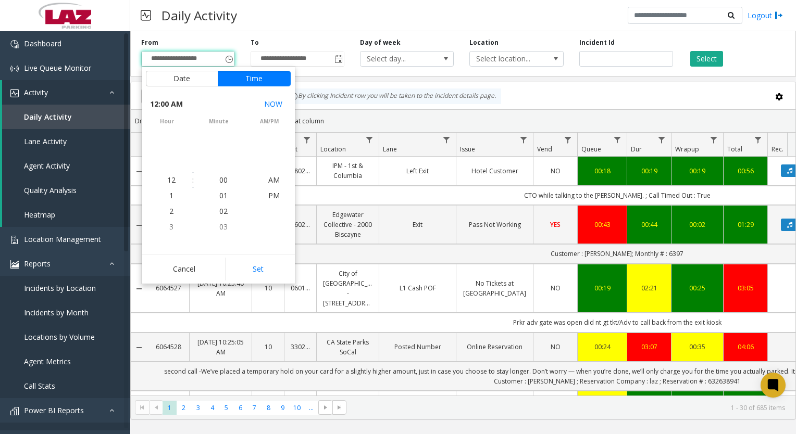
scroll to position [186683, 0]
click at [265, 270] on button "Set" at bounding box center [258, 269] width 66 height 23
type input "**********"
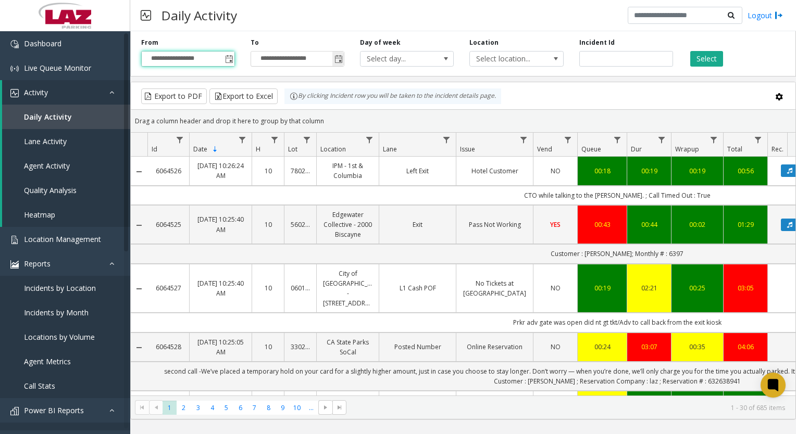
click at [340, 64] on span "Toggle popup" at bounding box center [337, 59] width 11 height 17
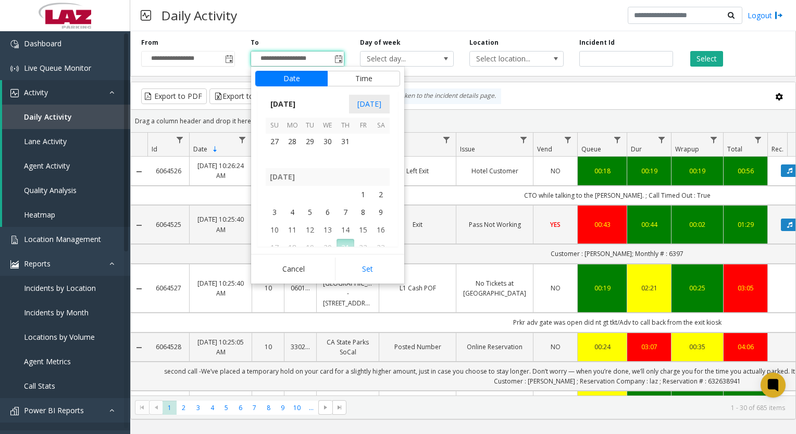
scroll to position [186703, 0]
click at [342, 191] on span "31" at bounding box center [345, 194] width 18 height 18
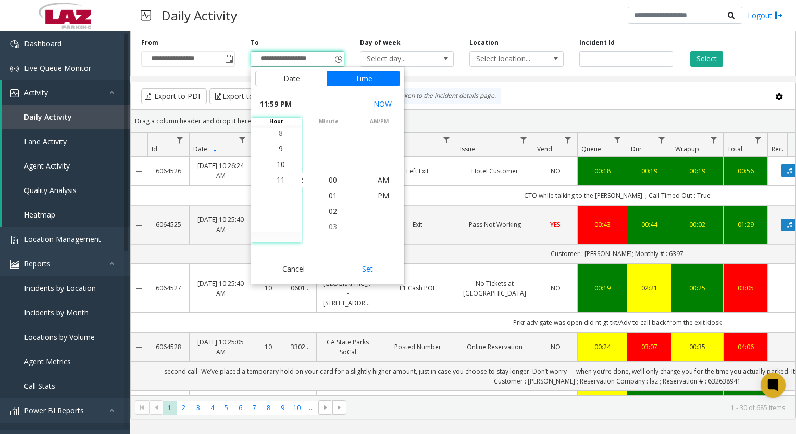
scroll to position [16, 0]
click at [355, 270] on button "Set" at bounding box center [368, 269] width 66 height 23
type input "**********"
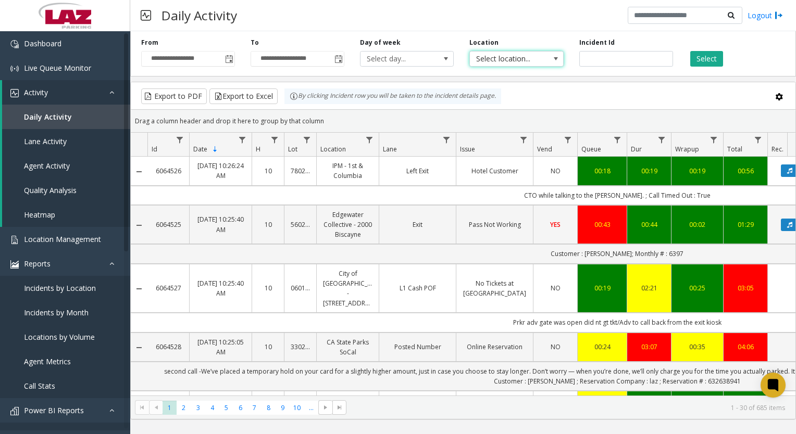
click at [532, 63] on span "Select location..." at bounding box center [507, 59] width 74 height 15
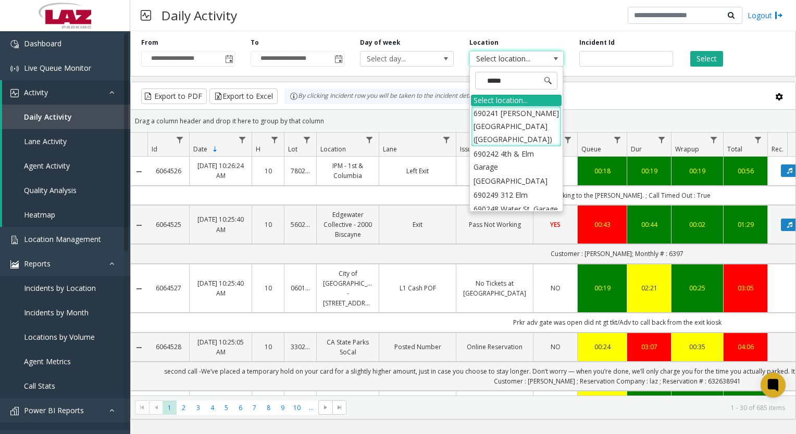
type input "******"
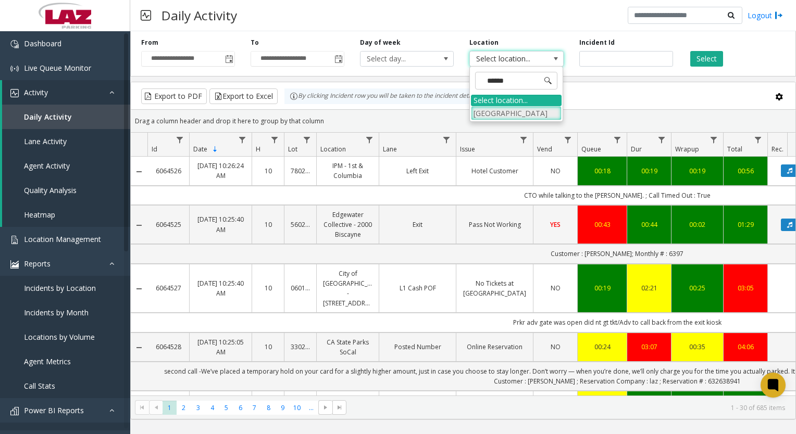
click at [481, 115] on li "[GEOGRAPHIC_DATA]" at bounding box center [516, 113] width 91 height 14
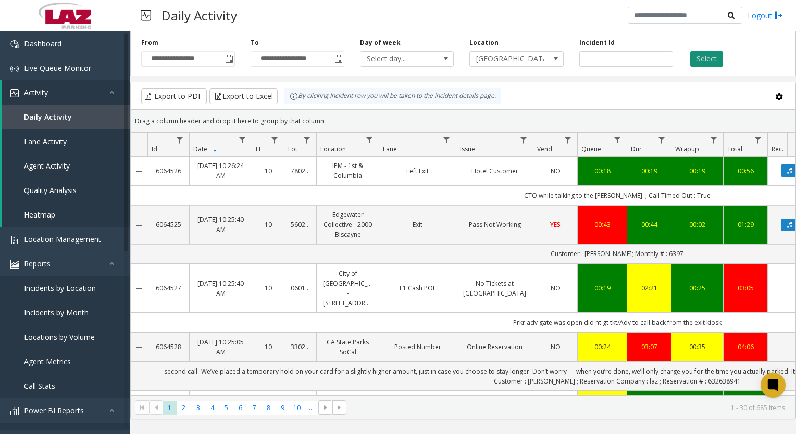
click at [715, 56] on button "Select" at bounding box center [706, 59] width 33 height 16
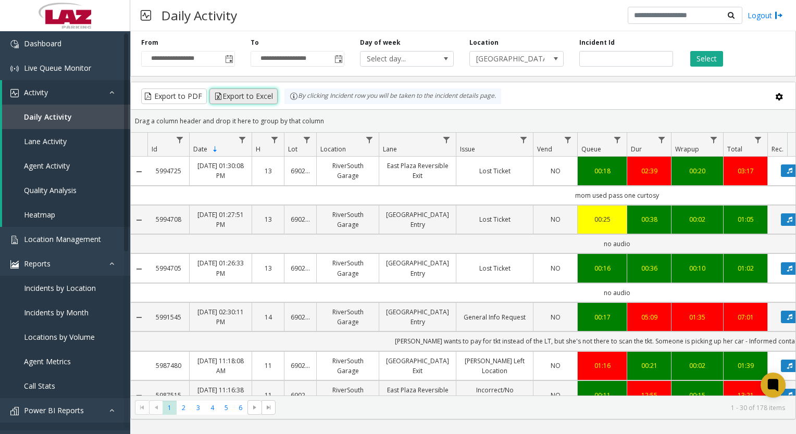
click at [243, 95] on button "Export to Excel" at bounding box center [243, 97] width 68 height 16
